Goal: Information Seeking & Learning: Learn about a topic

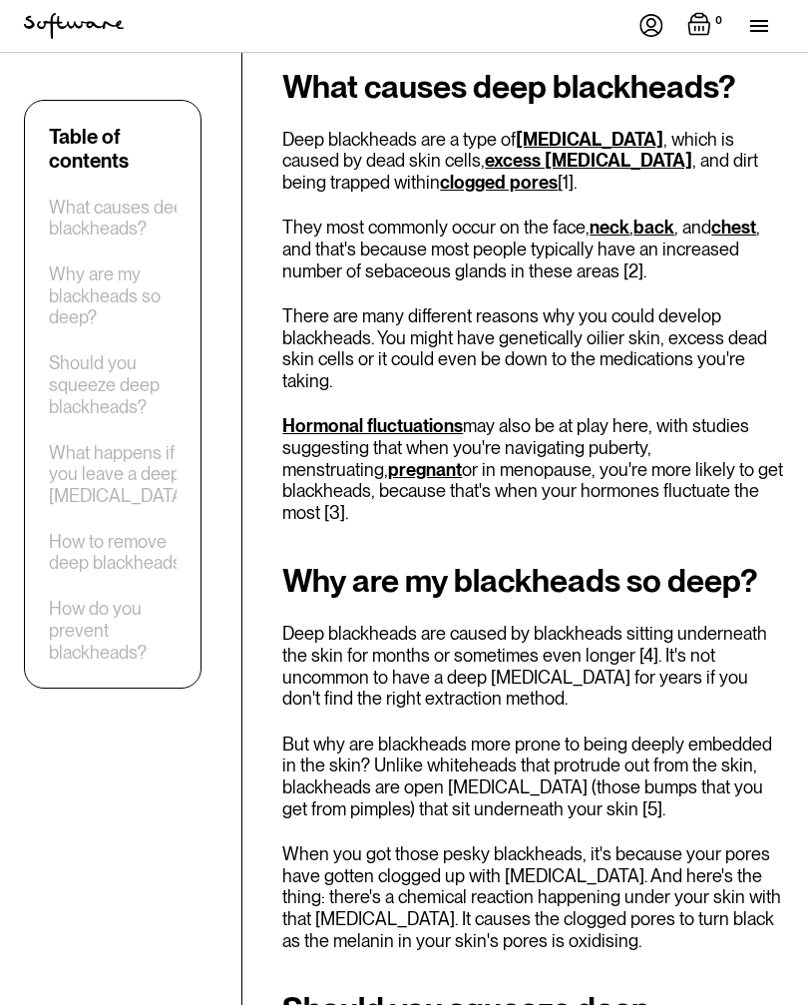
scroll to position [1245, 0]
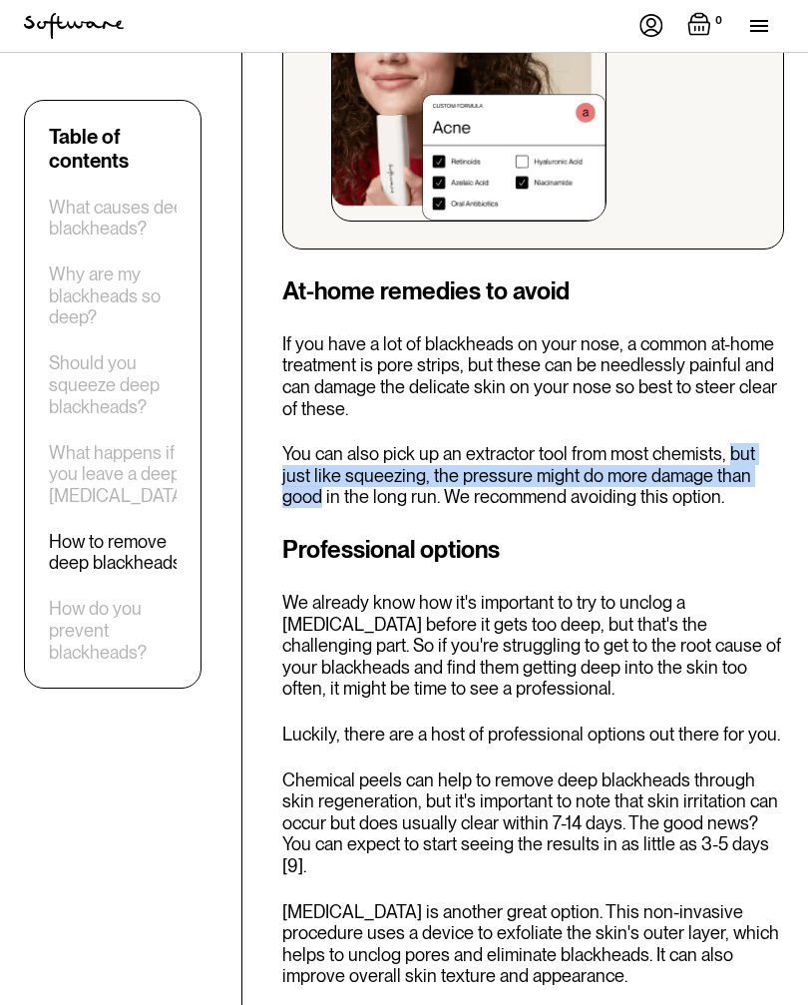
scroll to position [4301, 0]
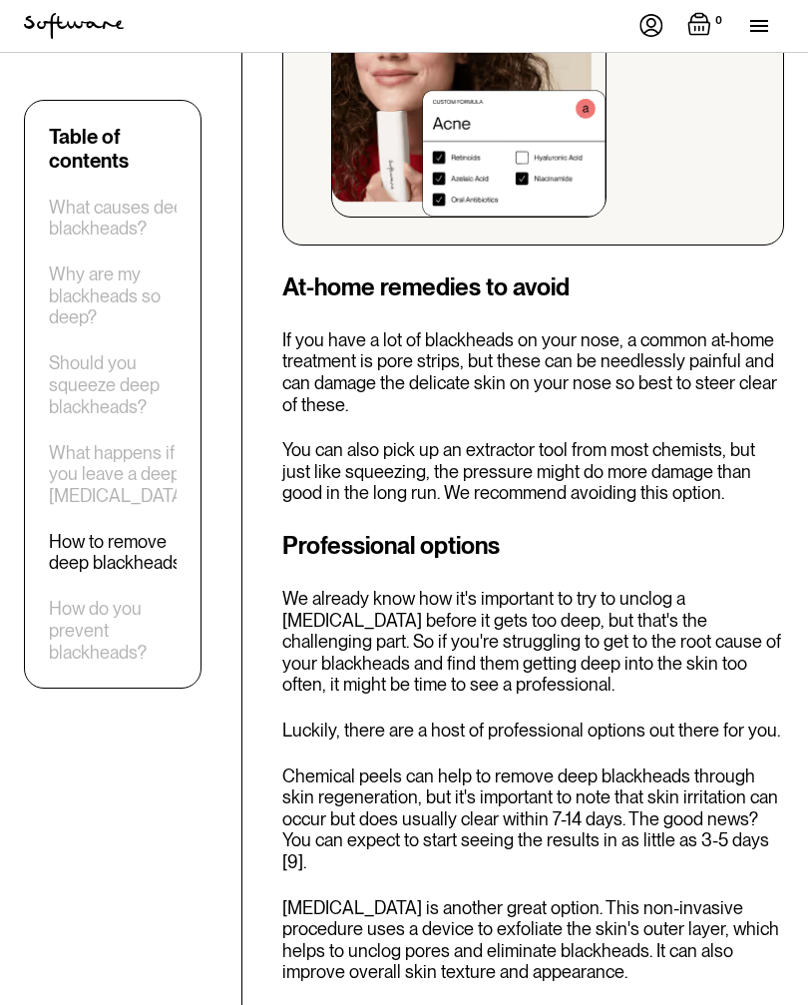
click at [751, 528] on div "Professional options We already know how it's important to try to unclog a [MED…" at bounding box center [533, 810] width 502 height 565
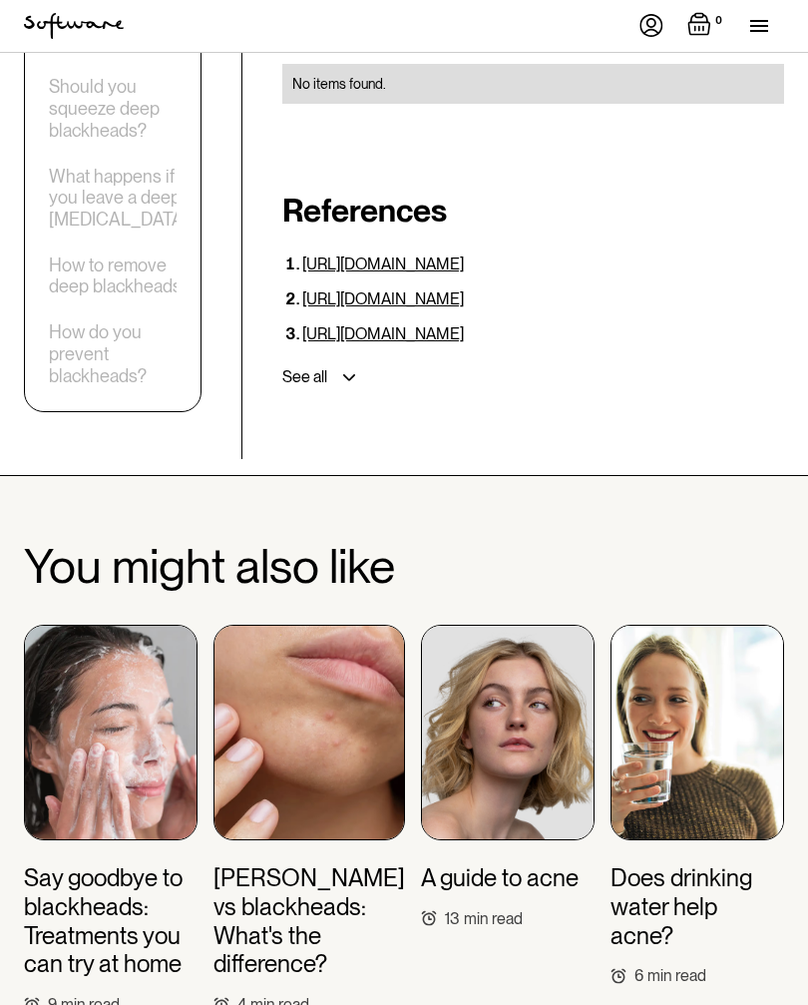
scroll to position [5872, 0]
click at [687, 864] on h3 "Does drinking water help acne?" at bounding box center [698, 907] width 174 height 86
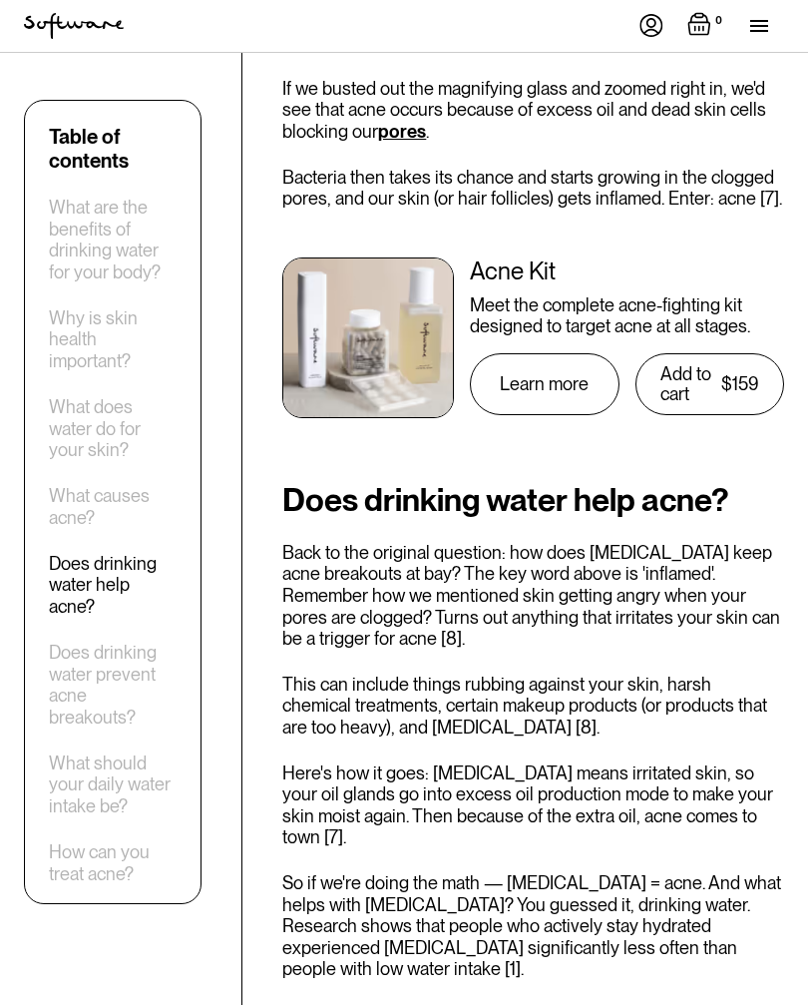
scroll to position [2893, 0]
click at [773, 376] on div at bounding box center [736, 397] width 96 height 42
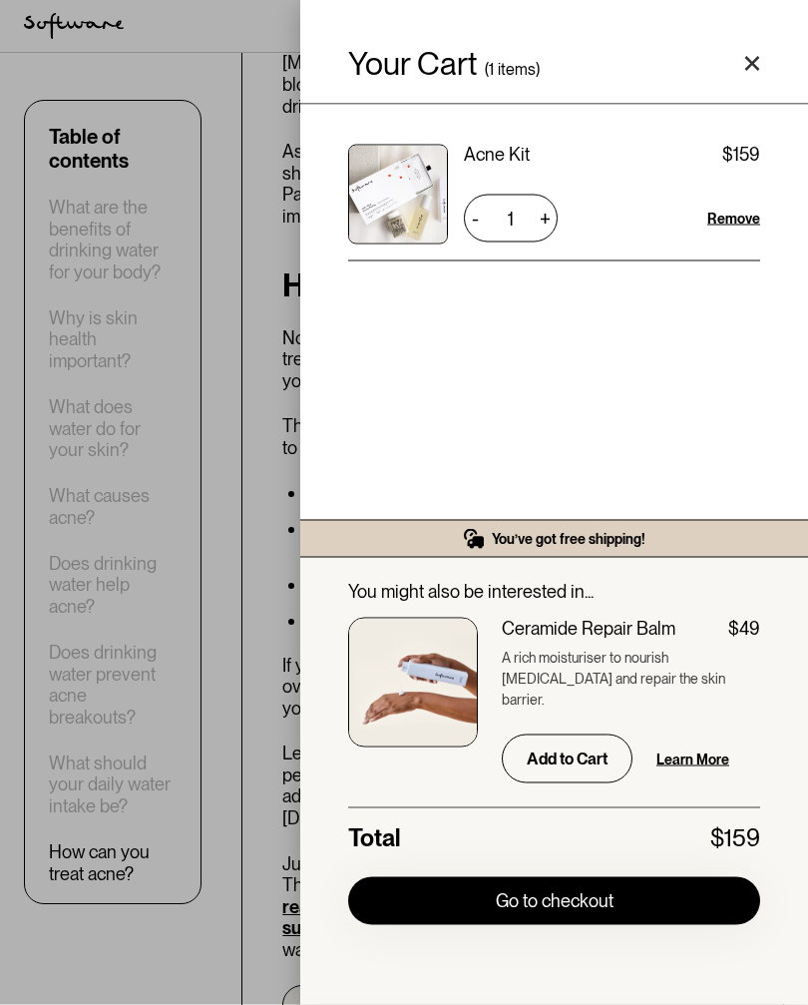
scroll to position [4796, 0]
click at [755, 58] on icon "Close cart" at bounding box center [752, 64] width 16 height 16
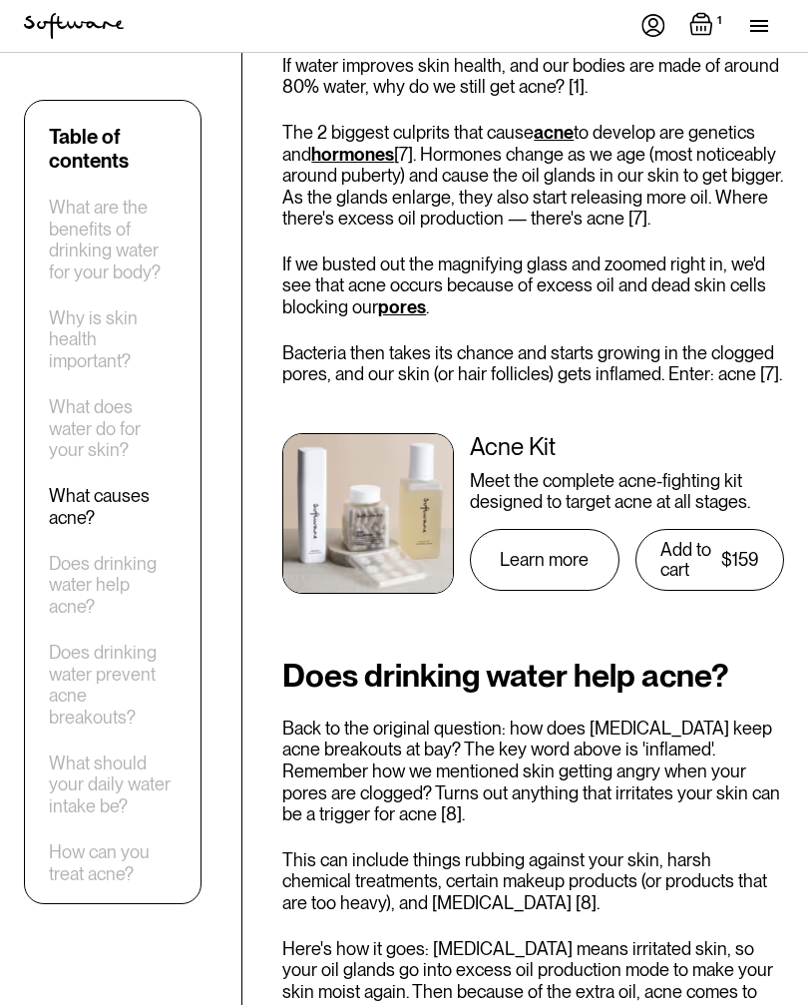
scroll to position [2703, 0]
